Goal: Task Accomplishment & Management: Manage account settings

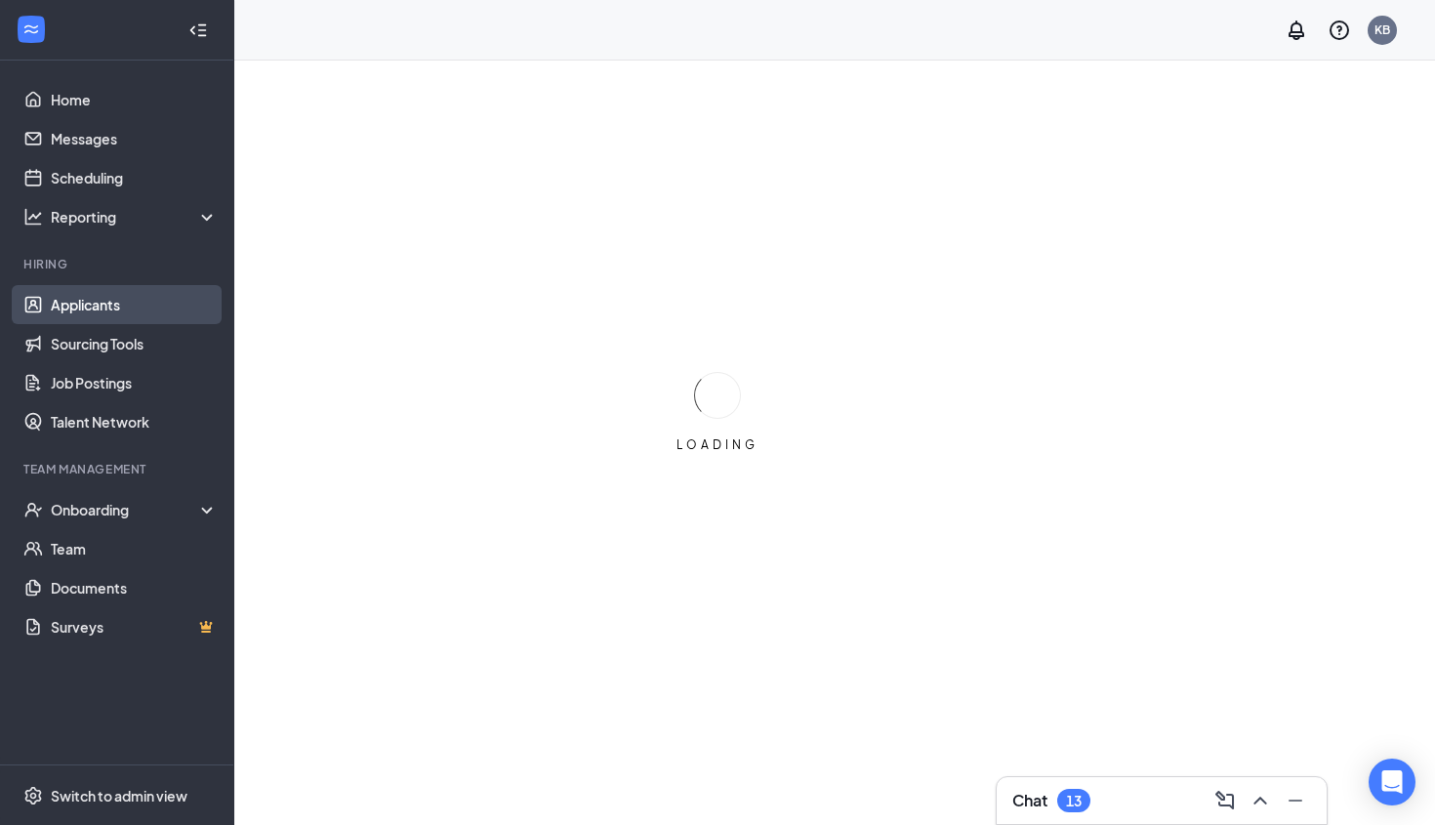
click at [153, 297] on link "Applicants" at bounding box center [134, 304] width 167 height 39
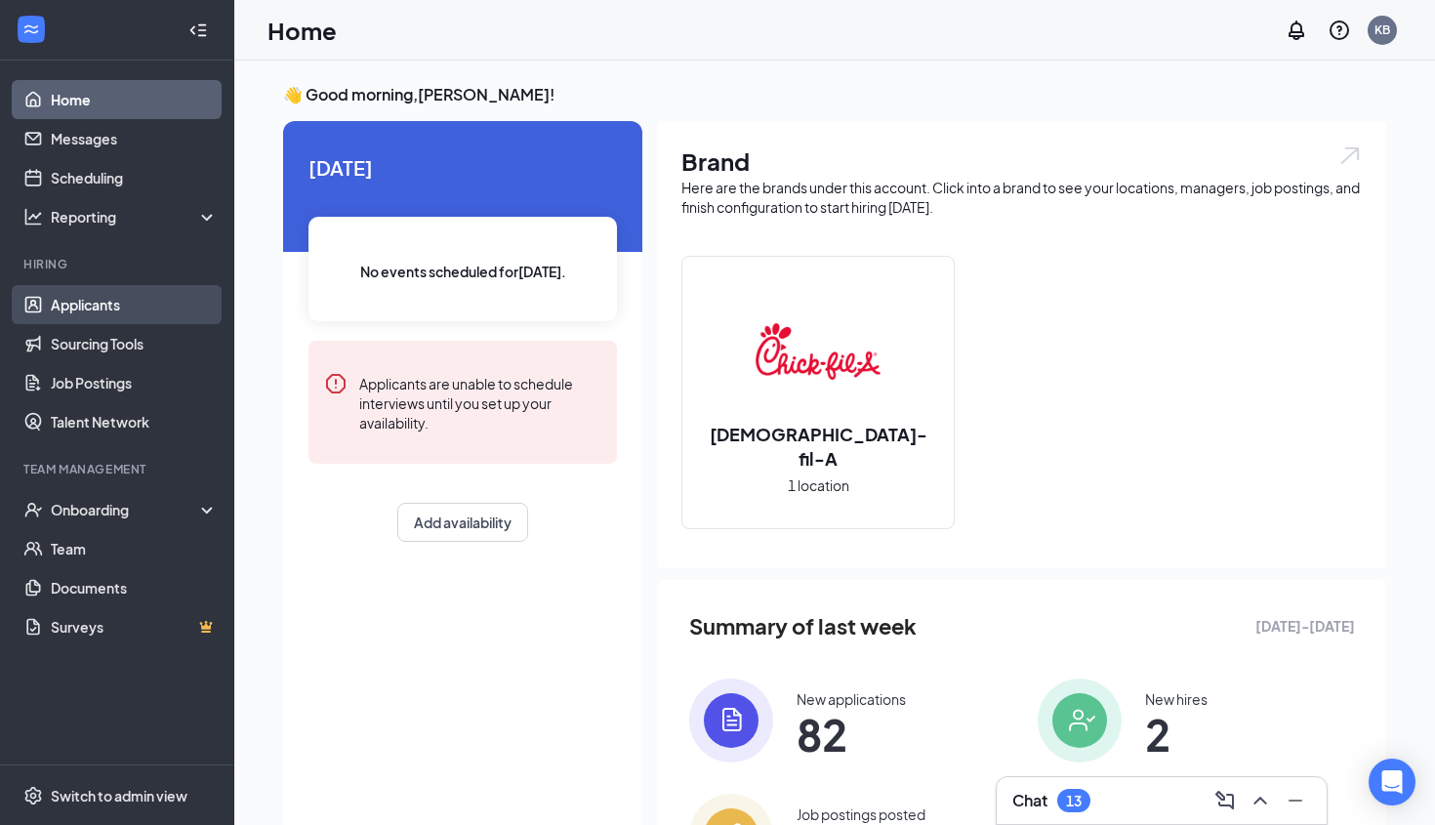
click at [77, 311] on link "Applicants" at bounding box center [134, 304] width 167 height 39
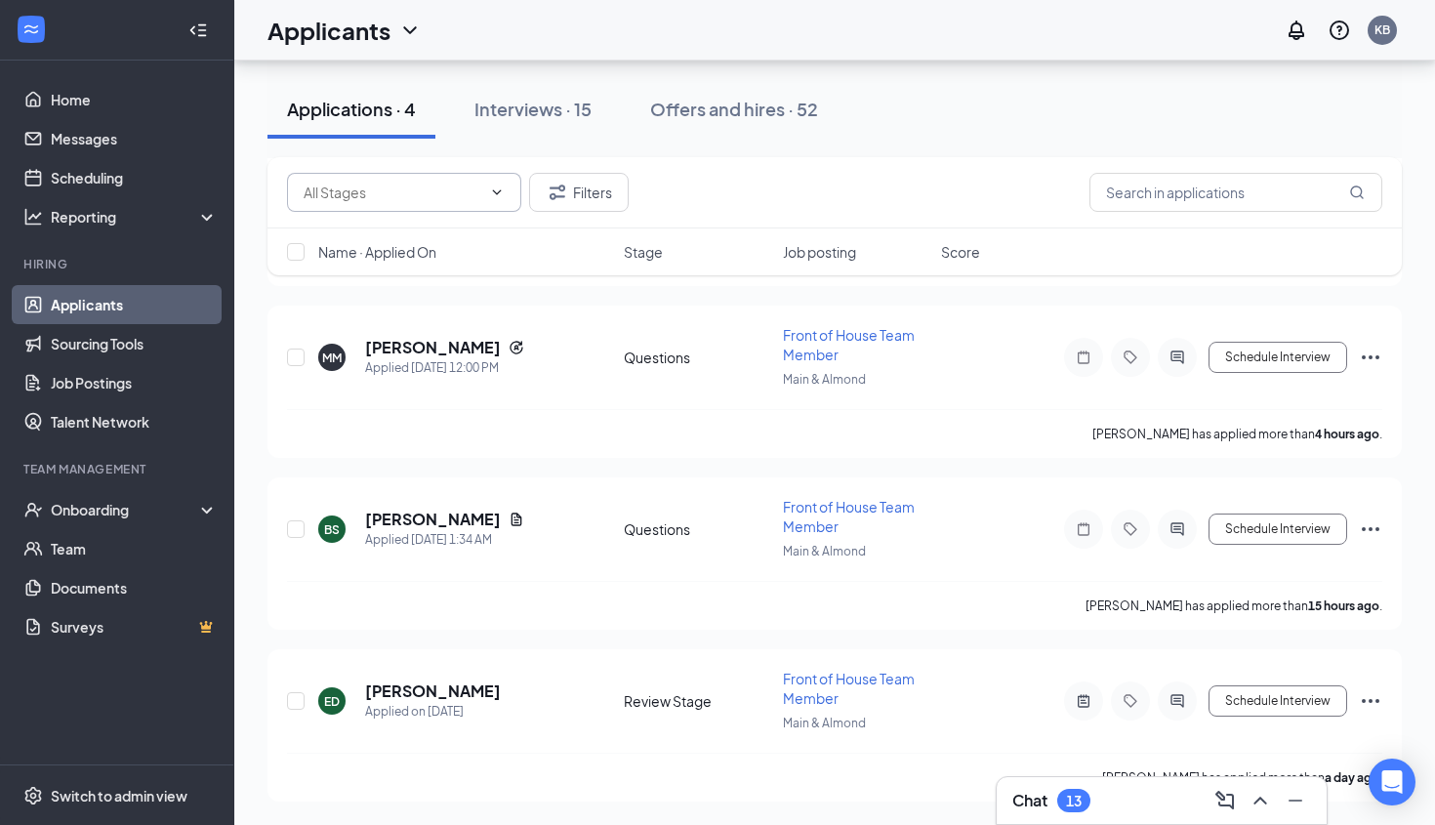
scroll to position [338, 0]
click at [411, 685] on h5 "[PERSON_NAME]" at bounding box center [433, 691] width 136 height 21
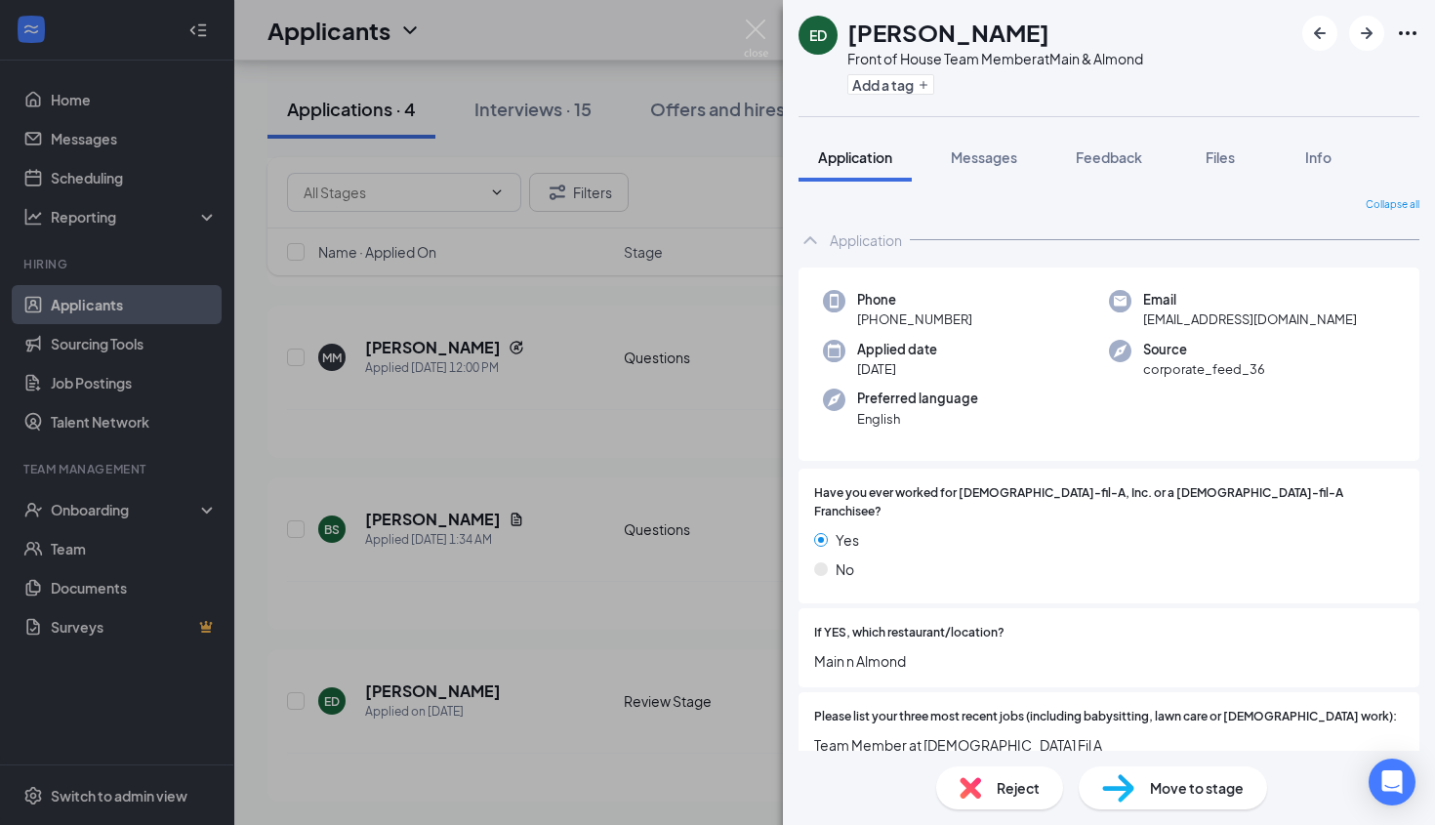
click at [610, 286] on div "ED [PERSON_NAME] Front of House Team Member at Main & Almond Add a tag Applicat…" at bounding box center [717, 412] width 1435 height 825
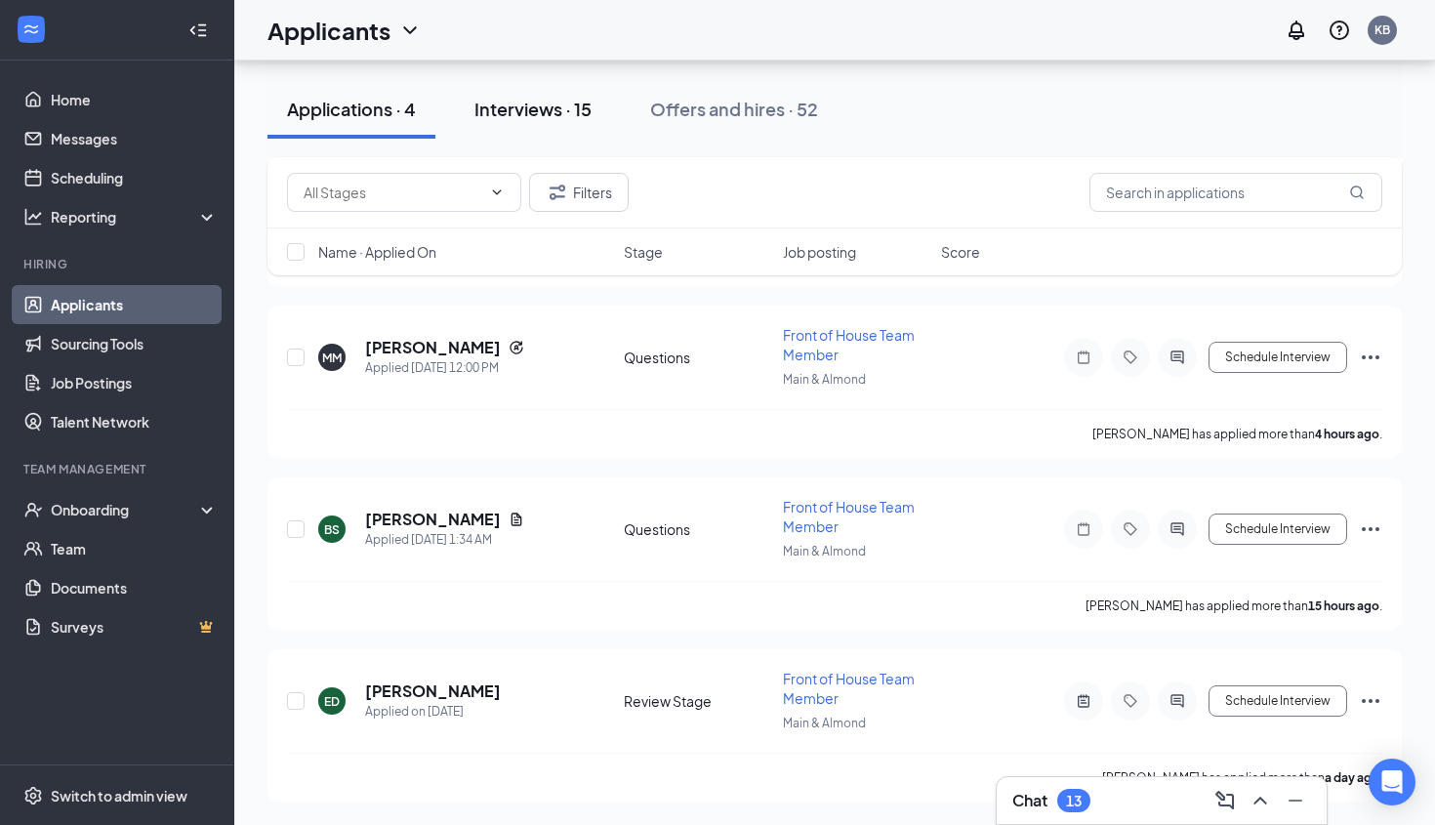
click at [529, 117] on div "Interviews · 15" at bounding box center [533, 109] width 117 height 24
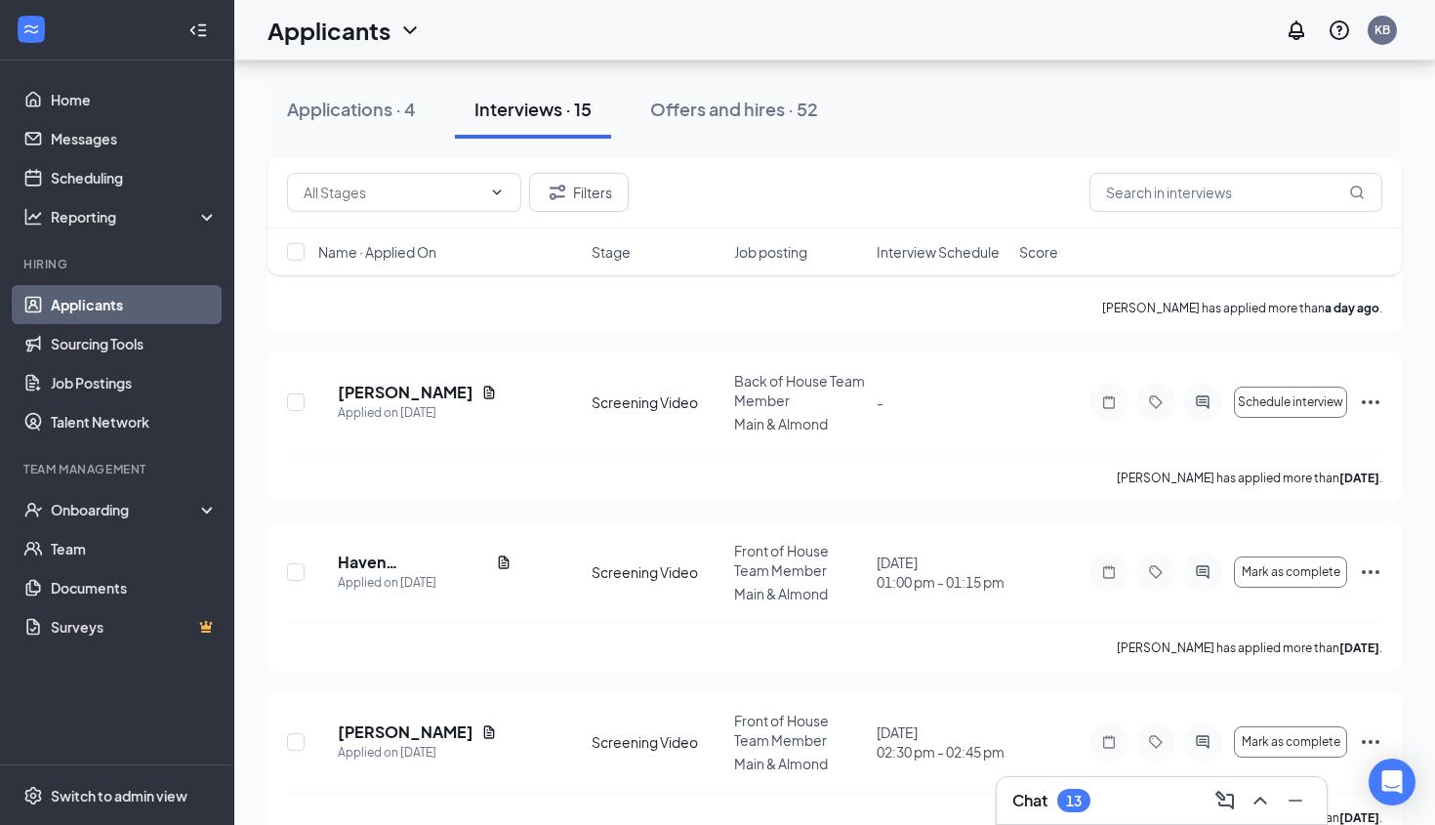
scroll to position [454, 0]
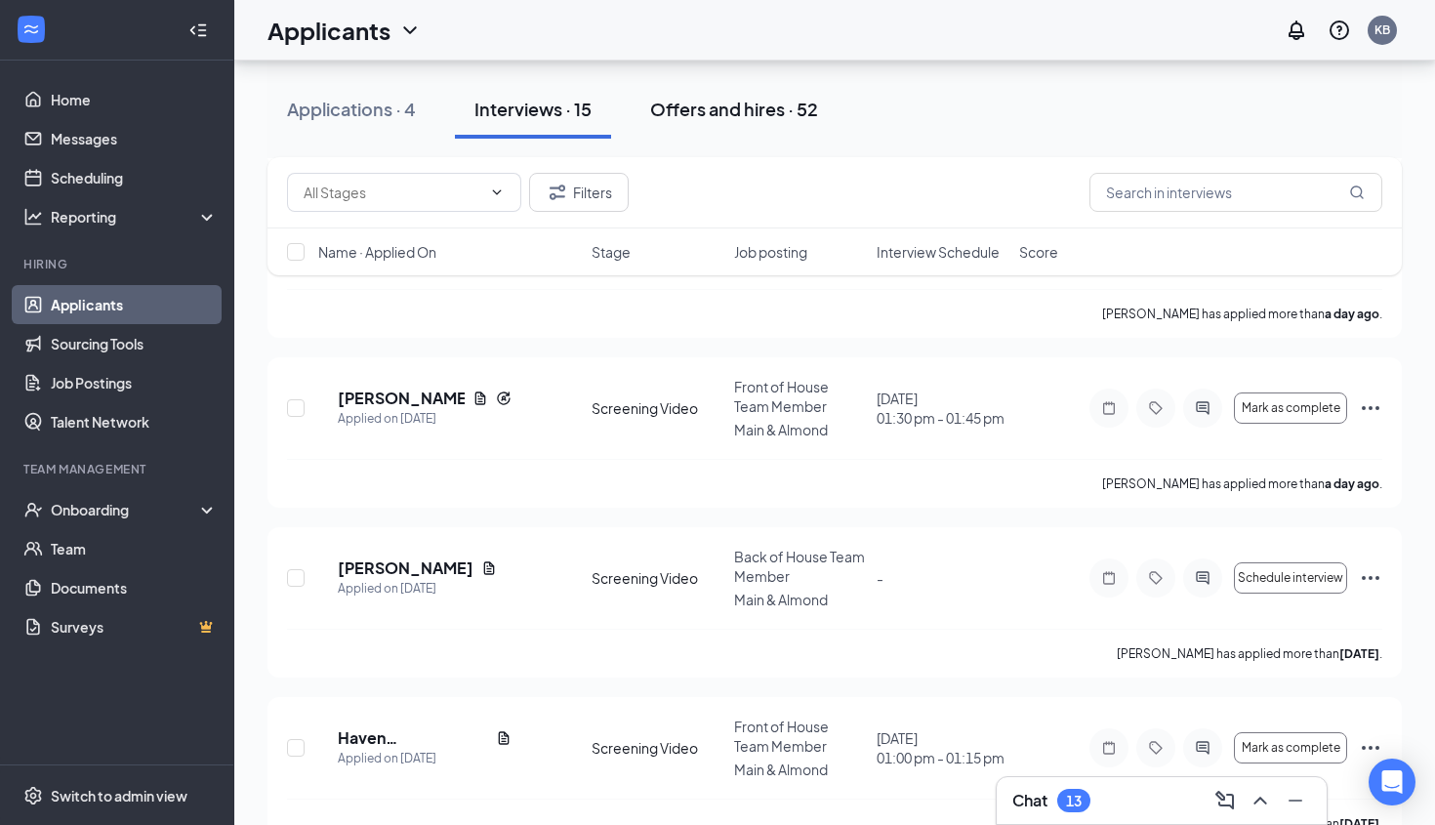
click at [701, 111] on div "Offers and hires · 52" at bounding box center [734, 109] width 168 height 24
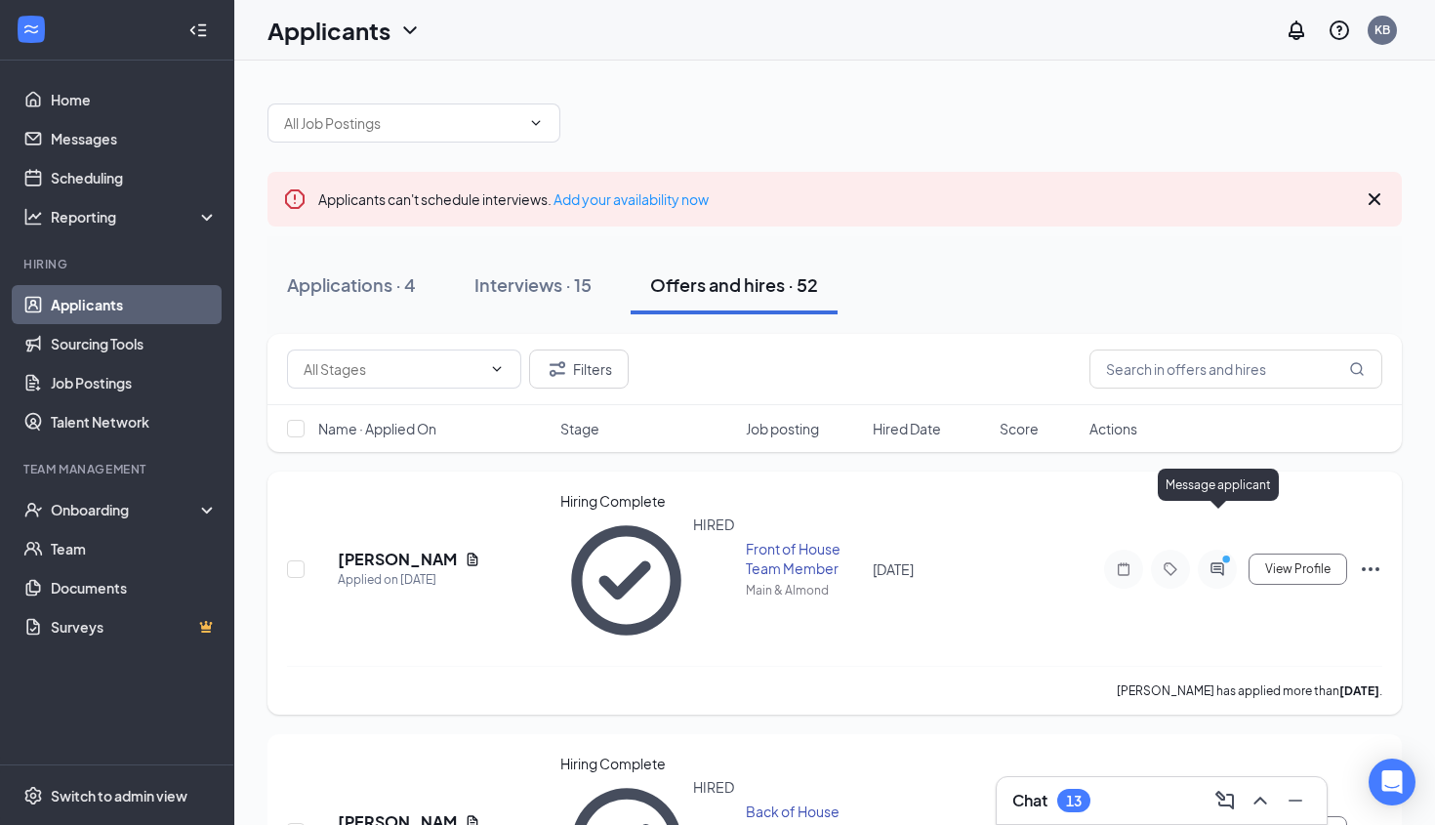
click at [1227, 554] on icon "PrimaryDot" at bounding box center [1229, 562] width 23 height 16
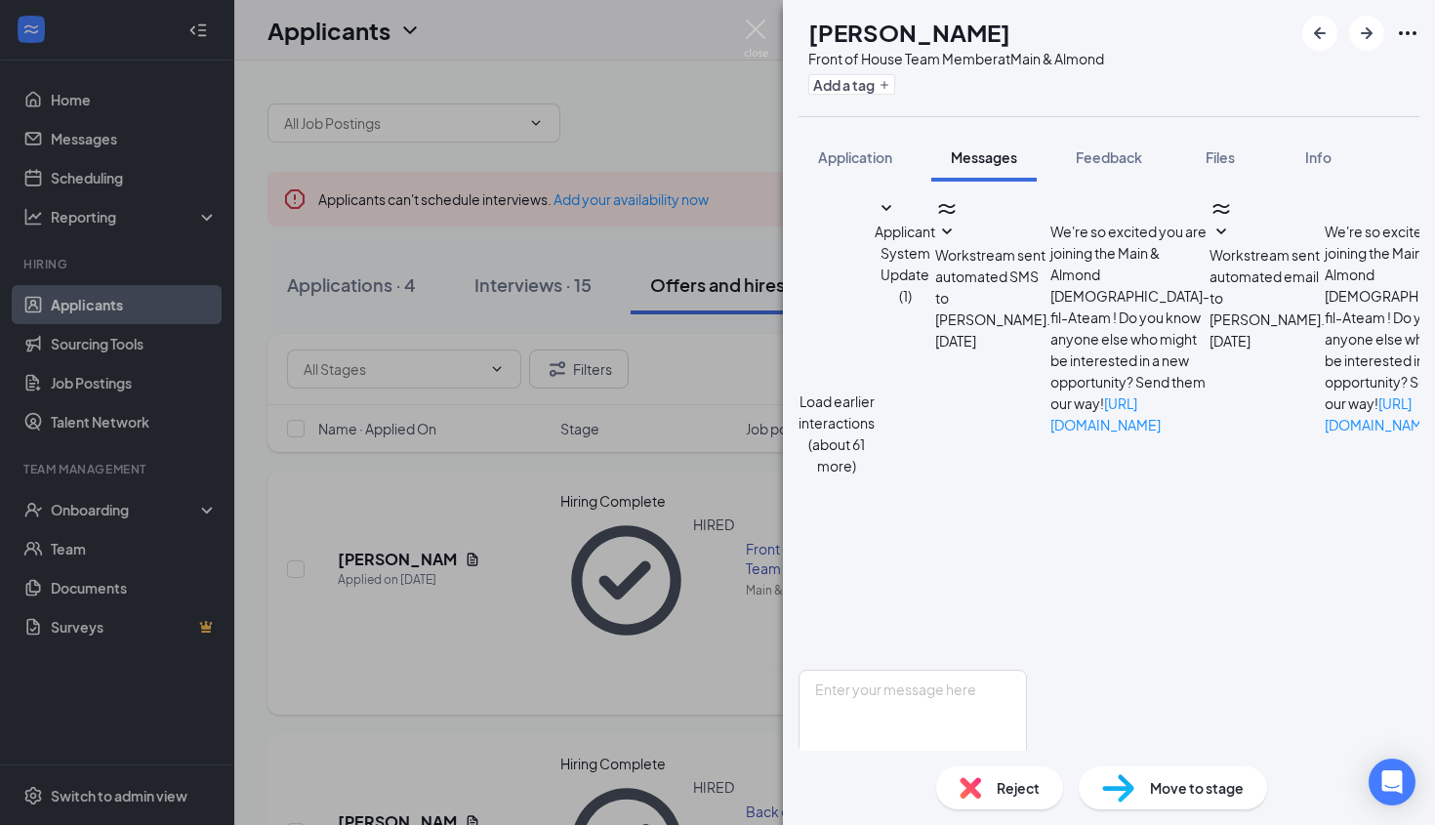
scroll to position [170, 0]
click at [480, 39] on div "BV [PERSON_NAME] Front of House Team Member at Main & Almond Add a tag Applicat…" at bounding box center [717, 412] width 1435 height 825
